Goal: Task Accomplishment & Management: Manage account settings

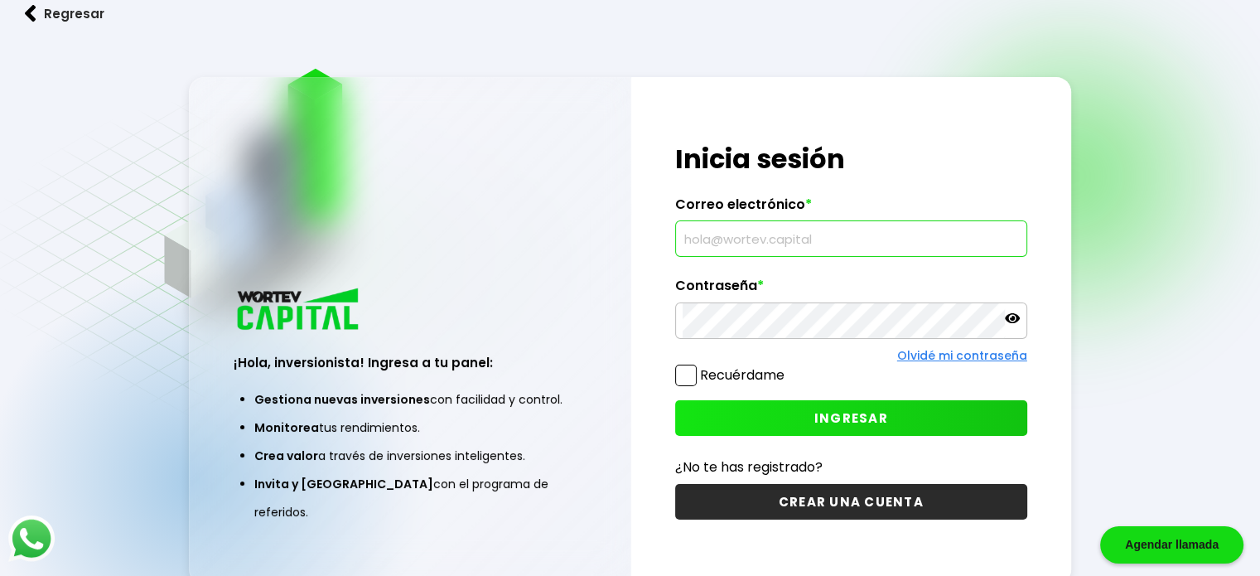
click at [898, 231] on input "text" at bounding box center [850, 238] width 337 height 35
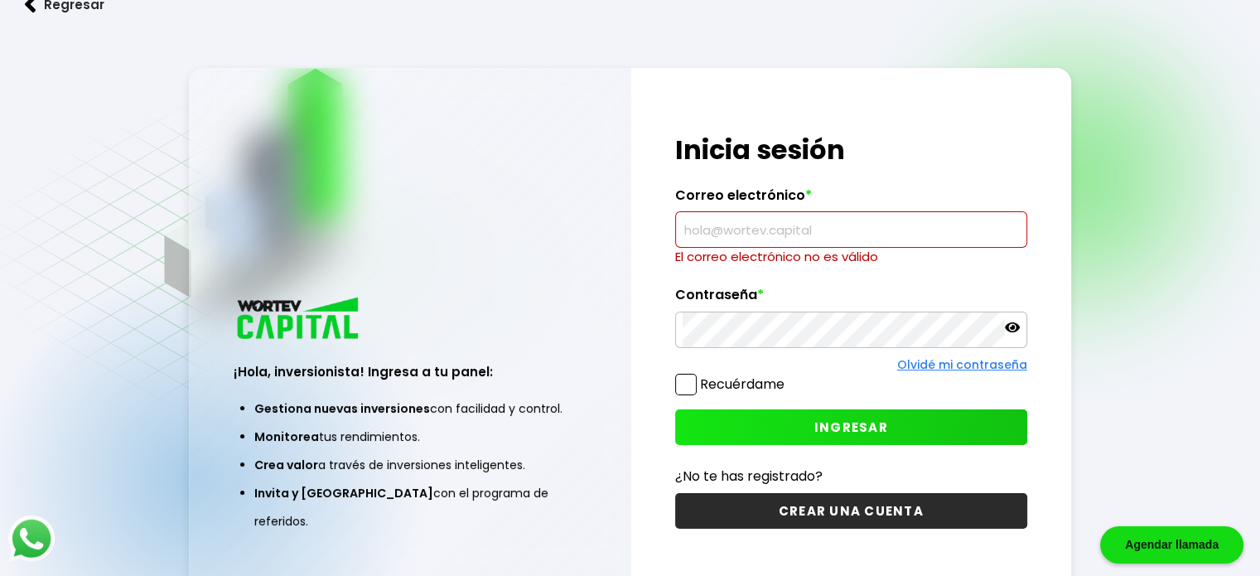
paste input "[EMAIL_ADDRESS][DOMAIN_NAME]"
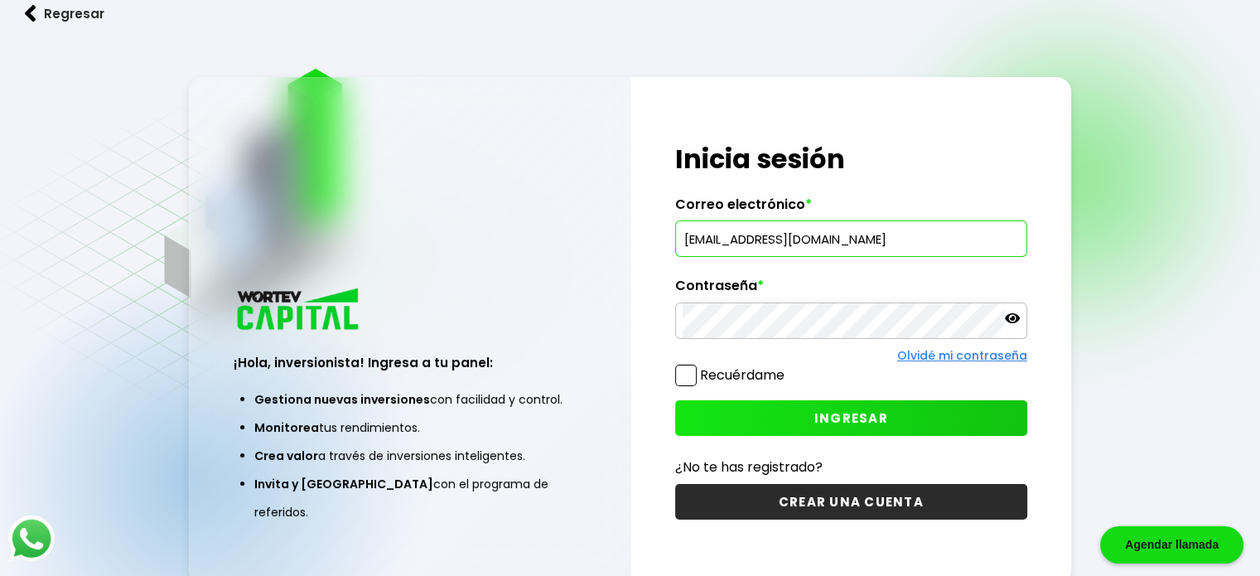
type input "[EMAIL_ADDRESS][DOMAIN_NAME]"
click at [743, 410] on button "INGRESAR" at bounding box center [851, 418] width 352 height 36
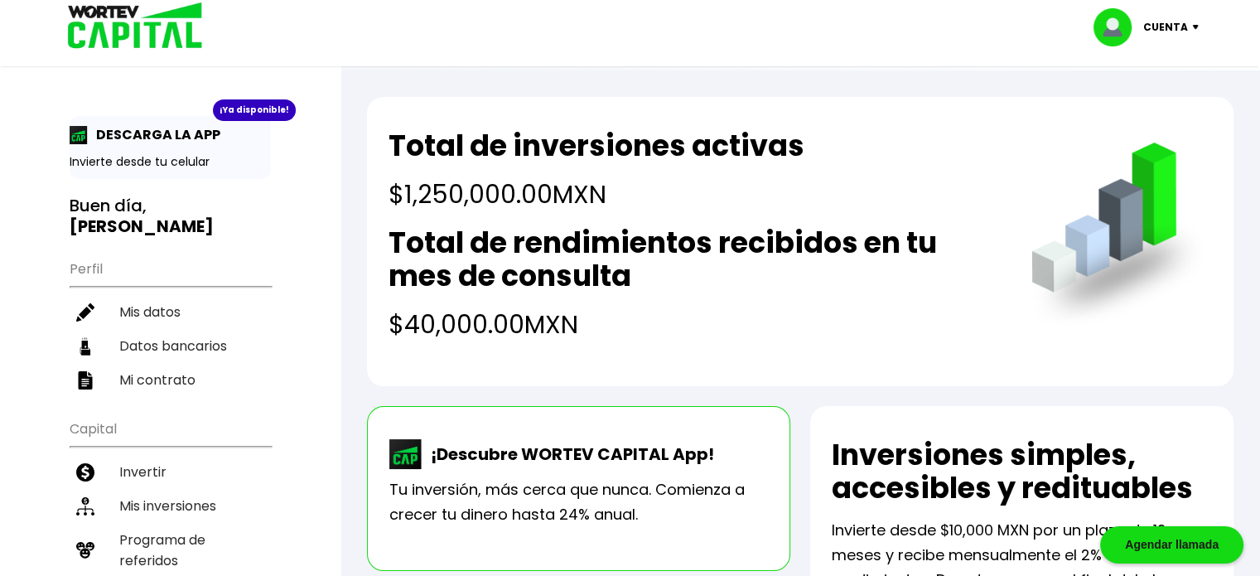
click at [1153, 29] on p "Cuenta" at bounding box center [1165, 27] width 45 height 25
click at [1157, 110] on li "Cerrar sesión" at bounding box center [1148, 111] width 132 height 34
